Goal: Ask a question

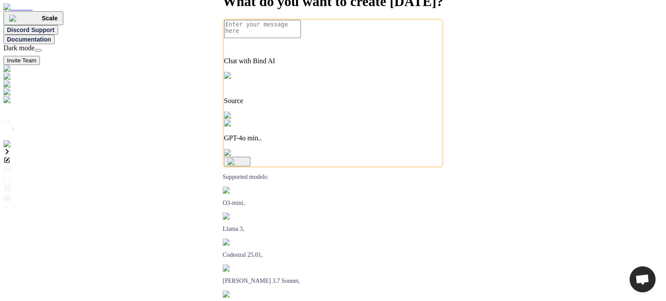
type textarea "x"
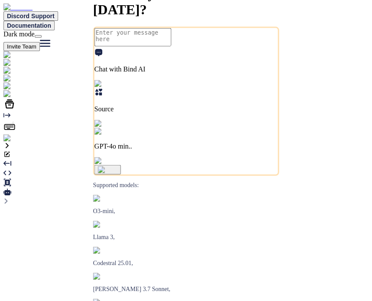
click at [10, 142] on img at bounding box center [17, 138] width 28 height 8
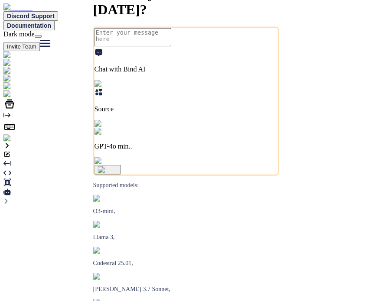
click at [9, 142] on img at bounding box center [17, 138] width 28 height 8
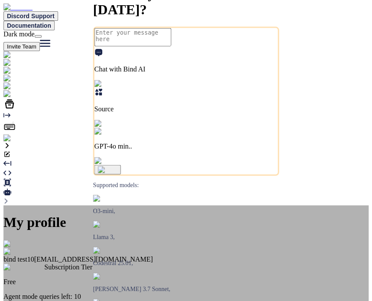
scroll to position [24, 0]
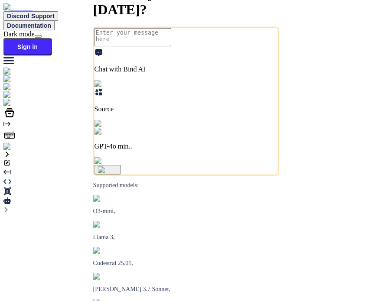
type textarea "x"
click at [13, 151] on img at bounding box center [15, 147] width 24 height 8
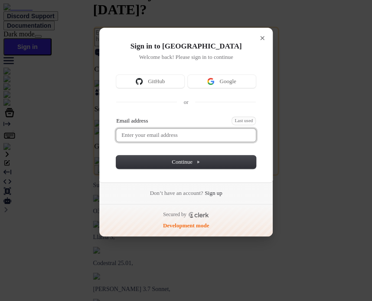
click at [174, 132] on input "Email address" at bounding box center [186, 135] width 140 height 13
click at [116, 117] on button "submit" at bounding box center [119, 118] width 7 height 3
type input "testbind3@mailinator.com"
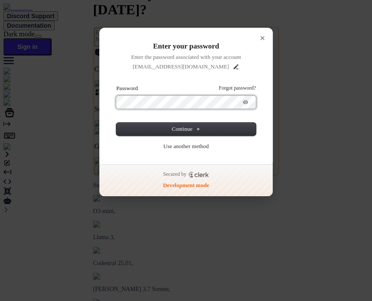
click at [116, 85] on button "submit" at bounding box center [119, 86] width 7 height 3
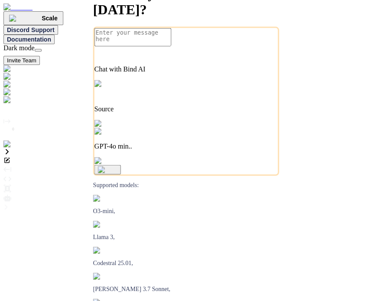
type textarea "x"
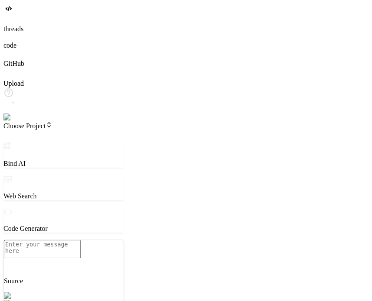
click at [23, 33] on div "threads" at bounding box center [185, 24] width 365 height 17
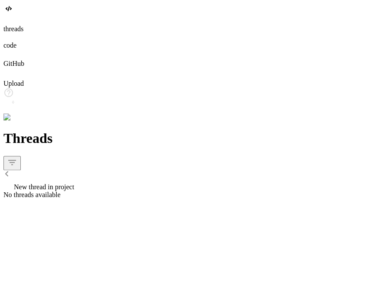
type textarea "x"
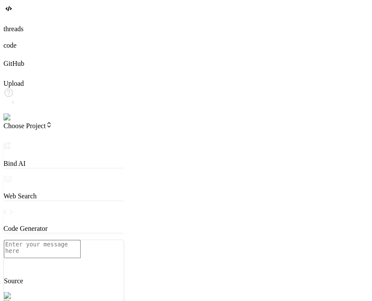
click at [17, 25] on div at bounding box center [185, 21] width 365 height 10
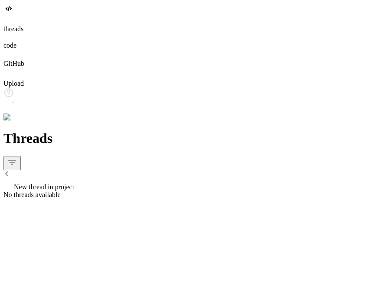
type textarea "x"
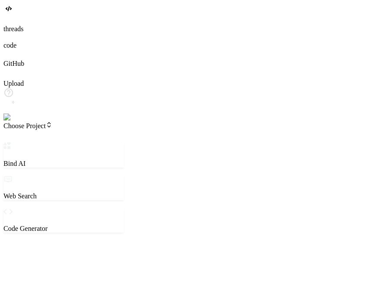
click at [11, 23] on icon at bounding box center [9, 21] width 3 height 3
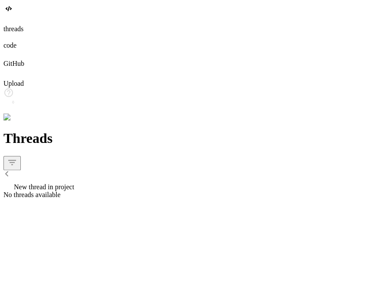
type textarea "x"
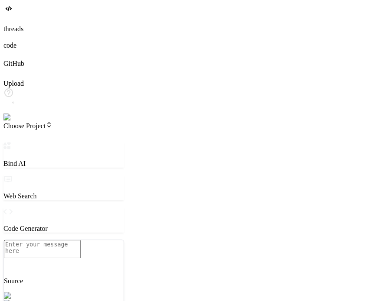
click at [11, 19] on icon at bounding box center [9, 17] width 3 height 3
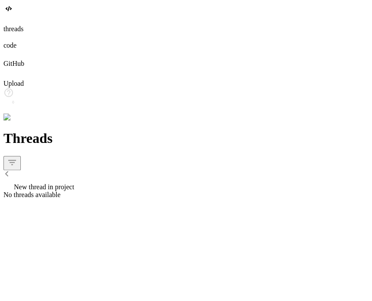
type textarea "x"
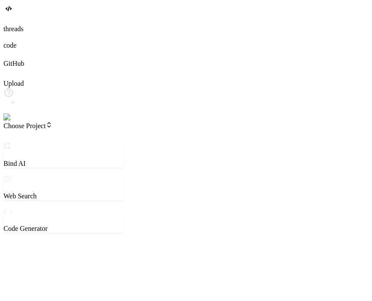
click at [11, 23] on icon at bounding box center [9, 21] width 3 height 3
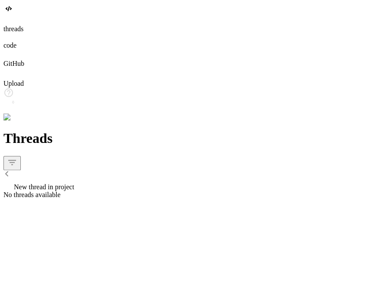
type textarea "x"
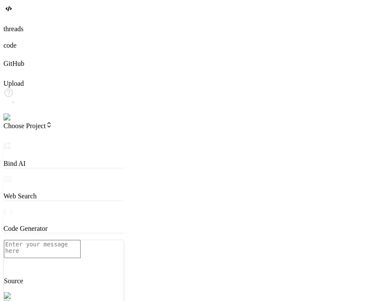
click at [11, 23] on icon at bounding box center [9, 21] width 3 height 3
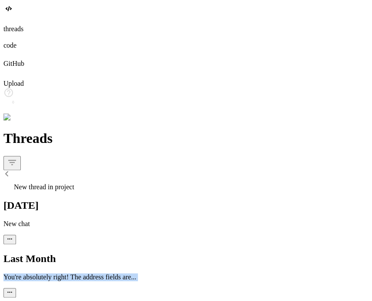
drag, startPoint x: 33, startPoint y: 120, endPoint x: 135, endPoint y: 196, distance: 127.1
copy div "You're absolutely right! The address fields are... Dieser Fehler entsteht durch…"
type textarea "x"
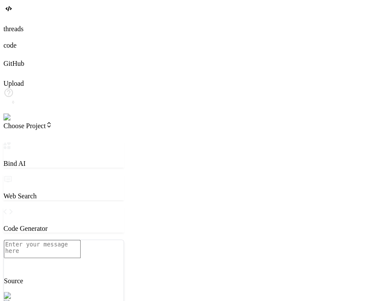
click at [11, 23] on icon at bounding box center [9, 21] width 3 height 3
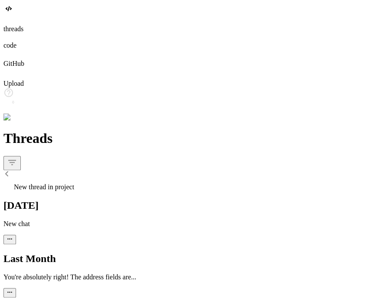
scroll to position [26, 0]
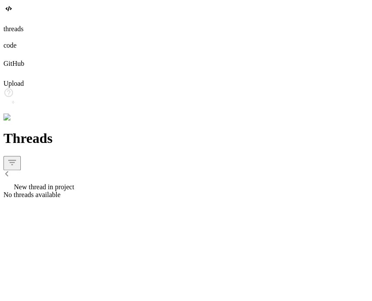
type textarea "x"
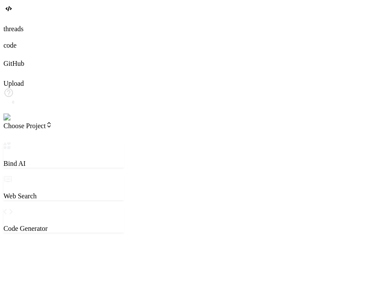
click at [11, 19] on icon at bounding box center [9, 17] width 3 height 3
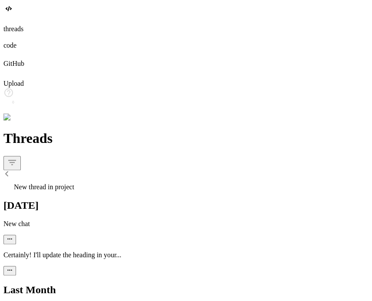
type textarea "x"
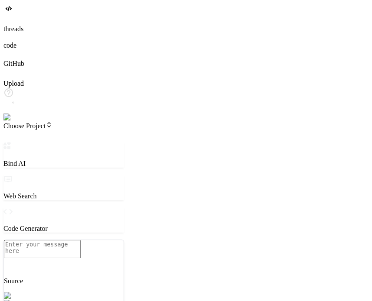
click at [11, 23] on icon at bounding box center [9, 21] width 3 height 3
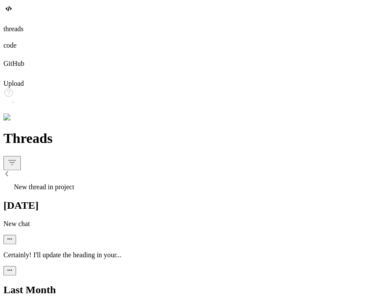
type textarea "x"
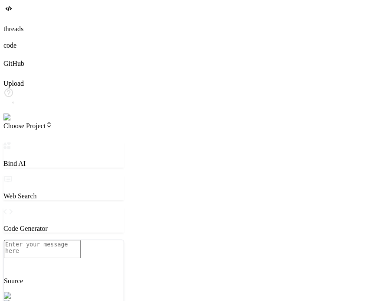
click at [11, 23] on icon at bounding box center [9, 21] width 3 height 3
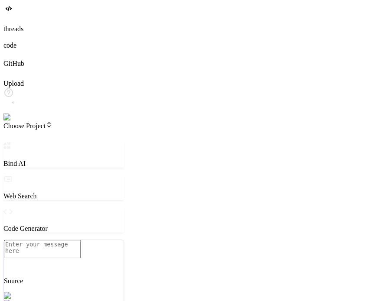
type textarea "x"
click at [11, 23] on icon at bounding box center [9, 21] width 3 height 3
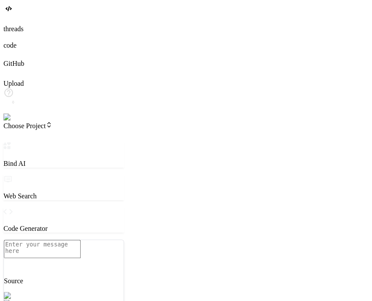
type textarea "x"
click at [75, 248] on textarea at bounding box center [42, 249] width 77 height 18
click at [12, 25] on div at bounding box center [185, 21] width 365 height 10
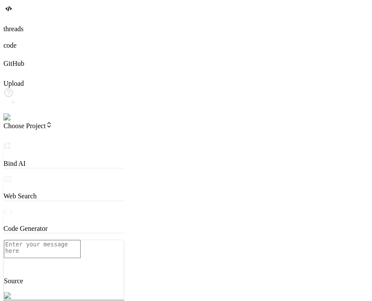
type textarea "x"
